Goal: Information Seeking & Learning: Check status

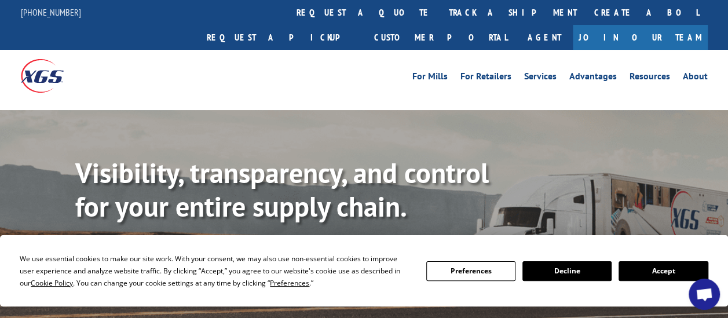
click at [440, 10] on link "track a shipment" at bounding box center [512, 12] width 145 height 25
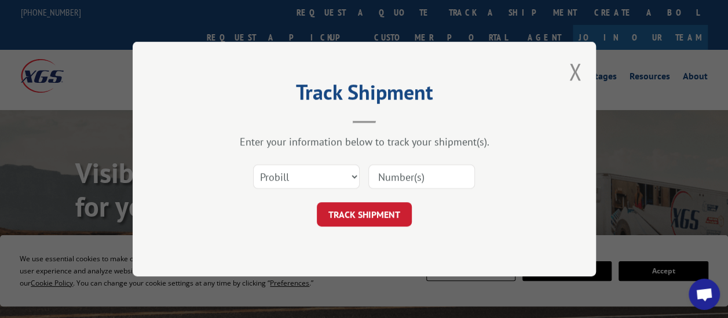
click at [394, 178] on input at bounding box center [422, 177] width 107 height 24
paste input "17702209"
type input "17702209"
click at [373, 215] on button "TRACK SHIPMENT" at bounding box center [364, 214] width 95 height 24
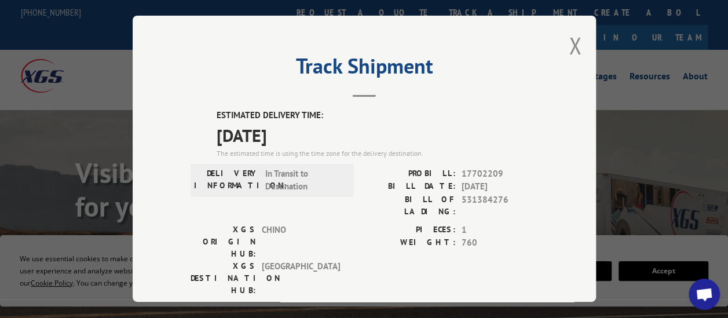
drag, startPoint x: 308, startPoint y: 130, endPoint x: 211, endPoint y: 115, distance: 98.0
click at [211, 115] on div "ESTIMATED DELIVERY TIME: [DATE] The estimated time is using the time zone for t…" at bounding box center [365, 318] width 348 height 417
drag, startPoint x: 211, startPoint y: 115, endPoint x: 230, endPoint y: 118, distance: 18.8
copy div "ESTIMATED DELIVERY TIME: [DATE]"
click at [569, 34] on button "Close modal" at bounding box center [575, 45] width 13 height 31
